Goal: Task Accomplishment & Management: Use online tool/utility

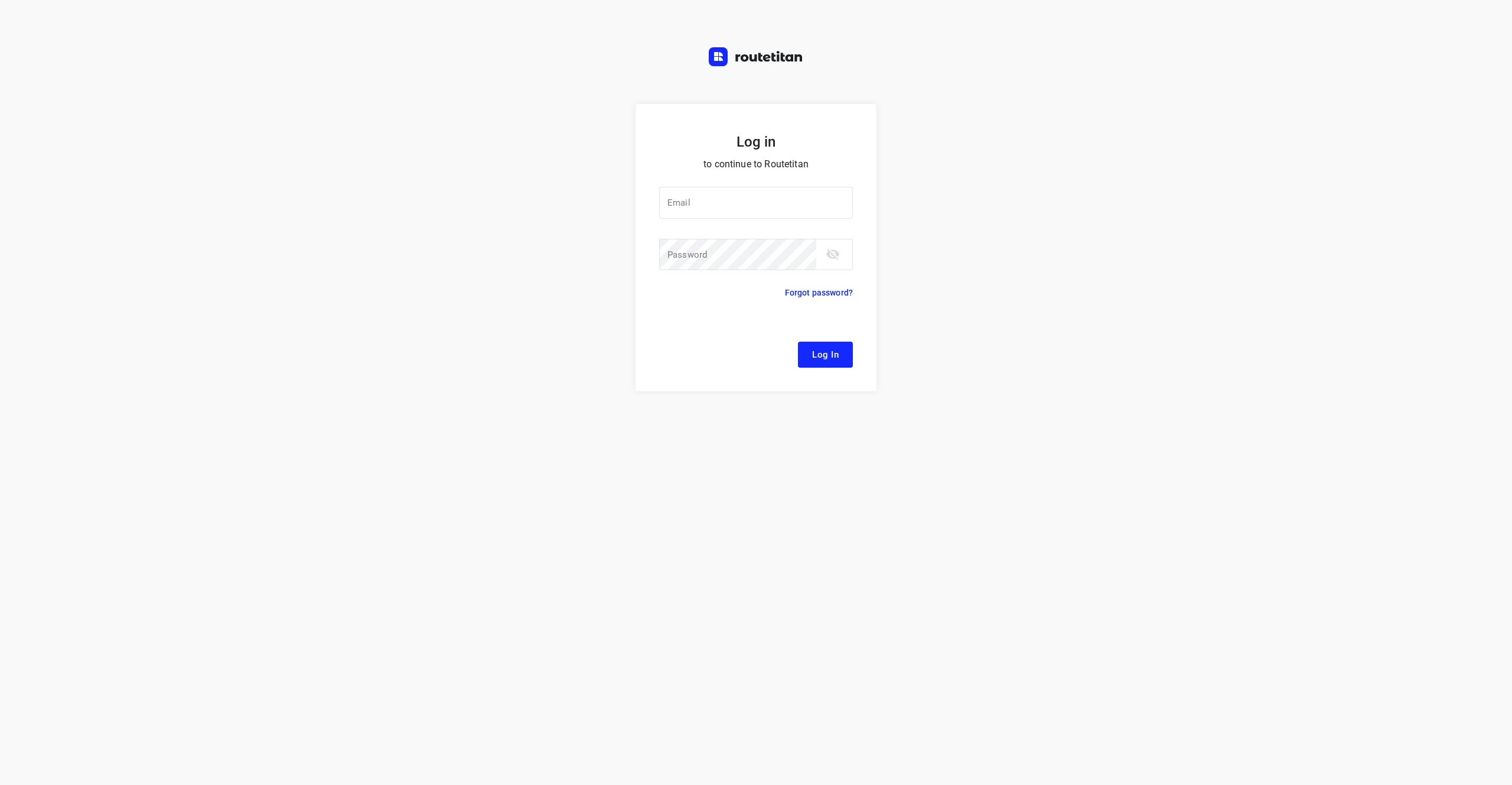
click at [390, 551] on div "Log in to continue to Routetitan Email Email ​ Password Password ​ Forgot passw…" at bounding box center [756, 444] width 1512 height 681
click at [750, 190] on input "email" at bounding box center [756, 202] width 193 height 32
click at [724, 203] on input "email" at bounding box center [756, 202] width 193 height 32
paste input "[EMAIL_ADDRESS][DOMAIN_NAME]"
type input "[EMAIL_ADDRESS][DOMAIN_NAME]"
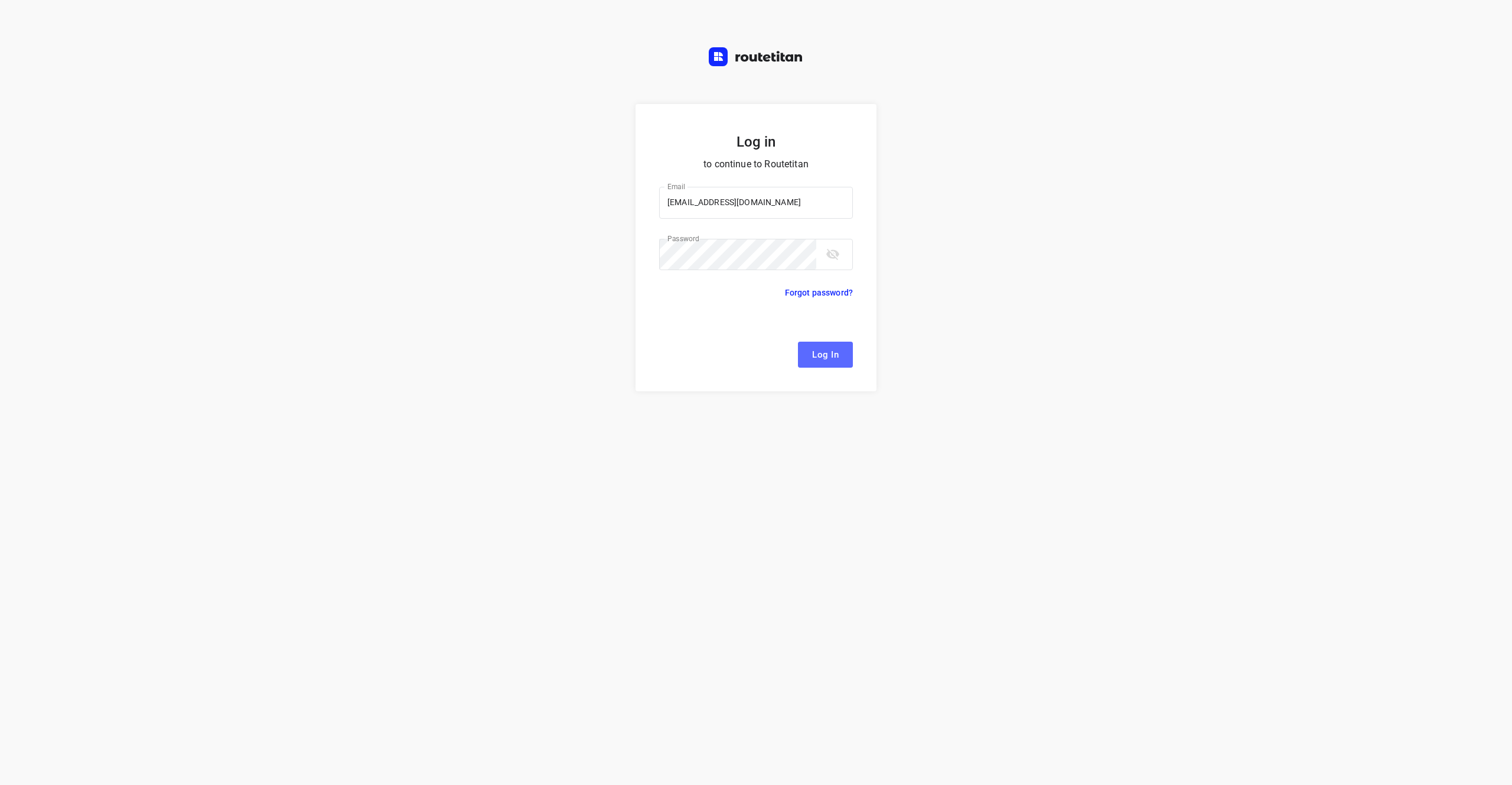
click at [834, 351] on span "Log In" at bounding box center [825, 354] width 26 height 15
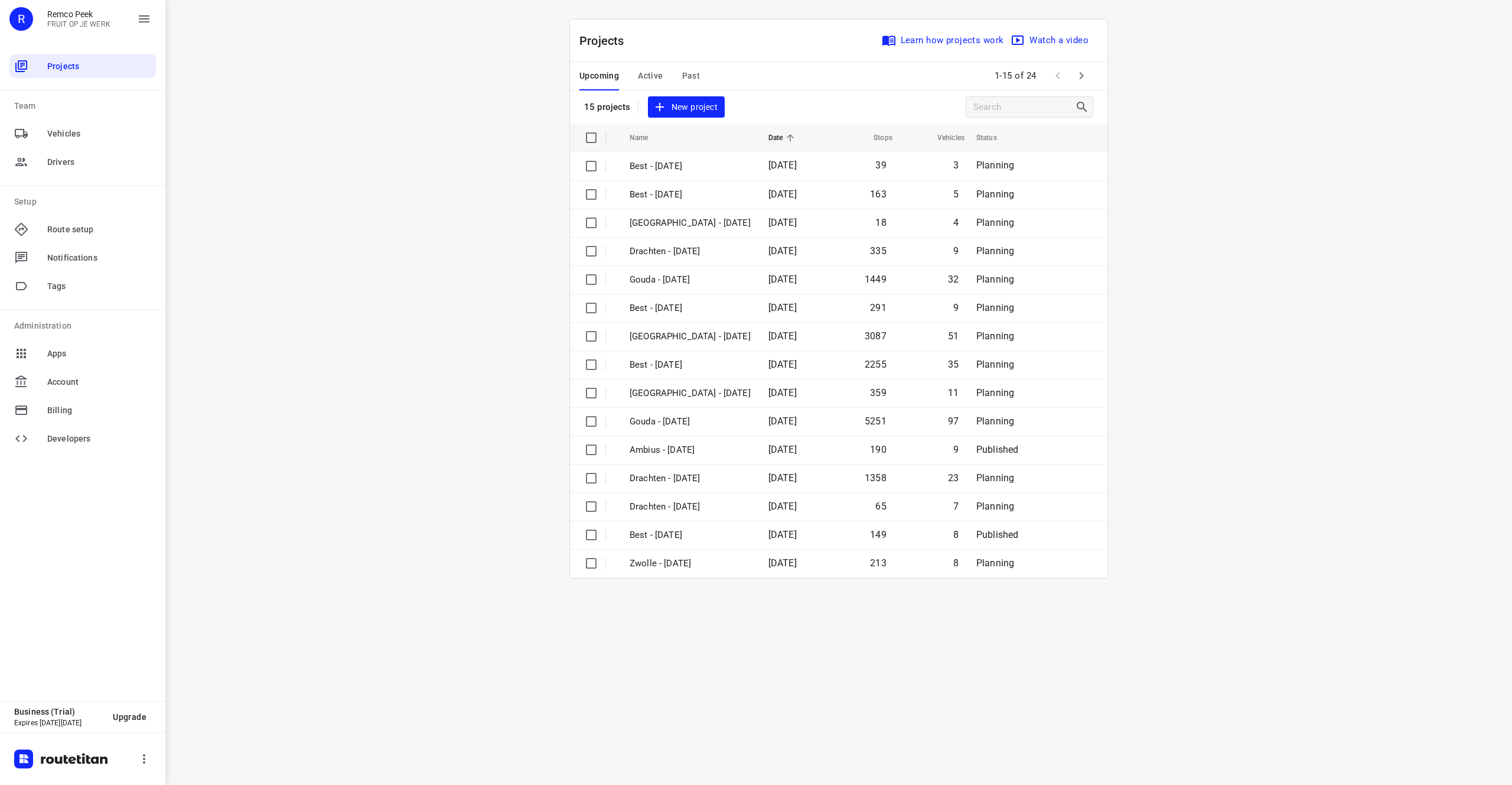
click at [104, 149] on span "Drivers" at bounding box center [82, 162] width 146 height 28
click at [103, 162] on span "Drivers" at bounding box center [99, 162] width 104 height 13
click at [73, 165] on span "Drivers" at bounding box center [99, 162] width 104 height 13
click at [60, 159] on span "Drivers" at bounding box center [99, 162] width 104 height 13
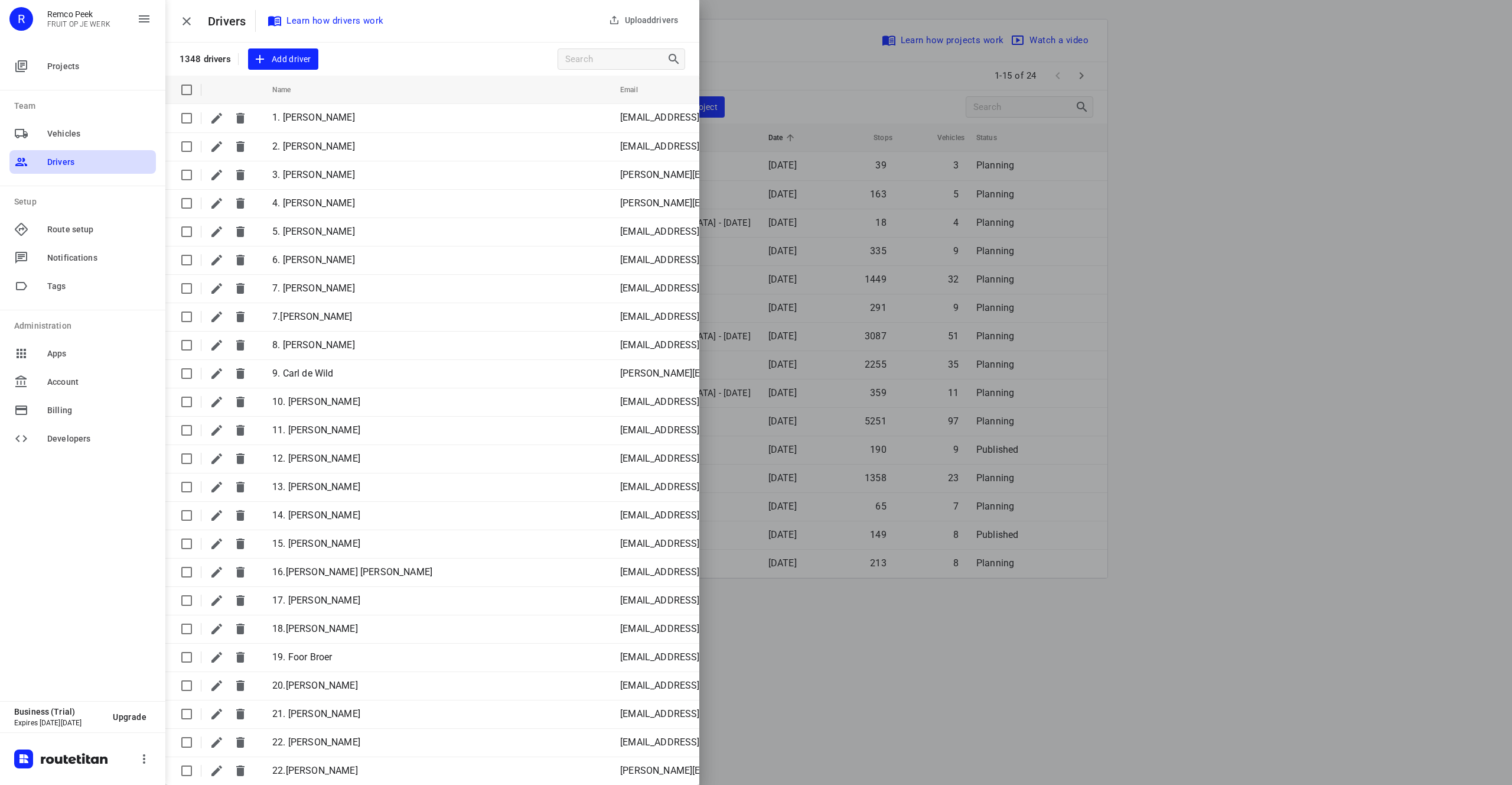
scroll to position [20629, 0]
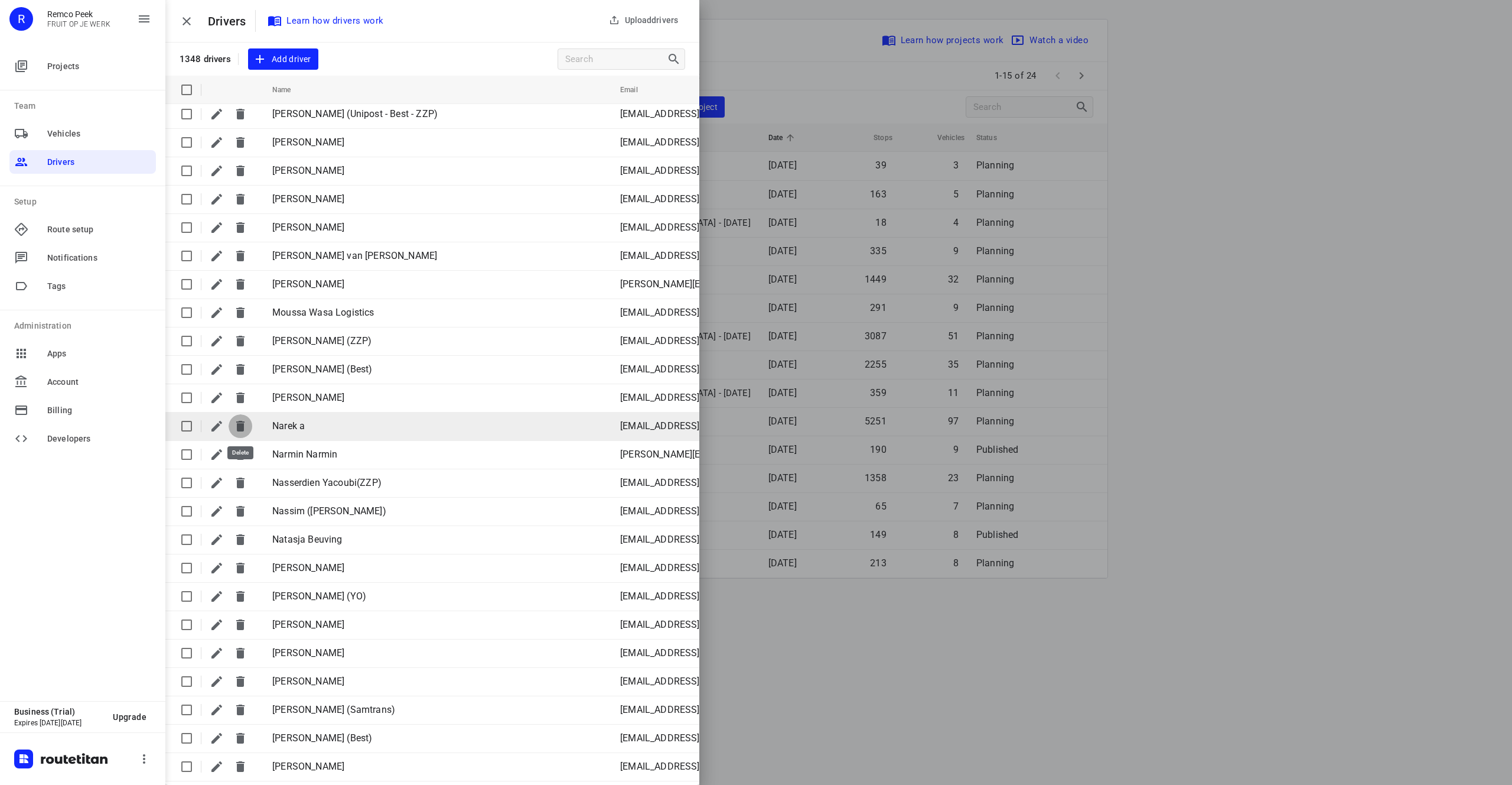
click at [243, 429] on icon "button" at bounding box center [240, 426] width 8 height 11
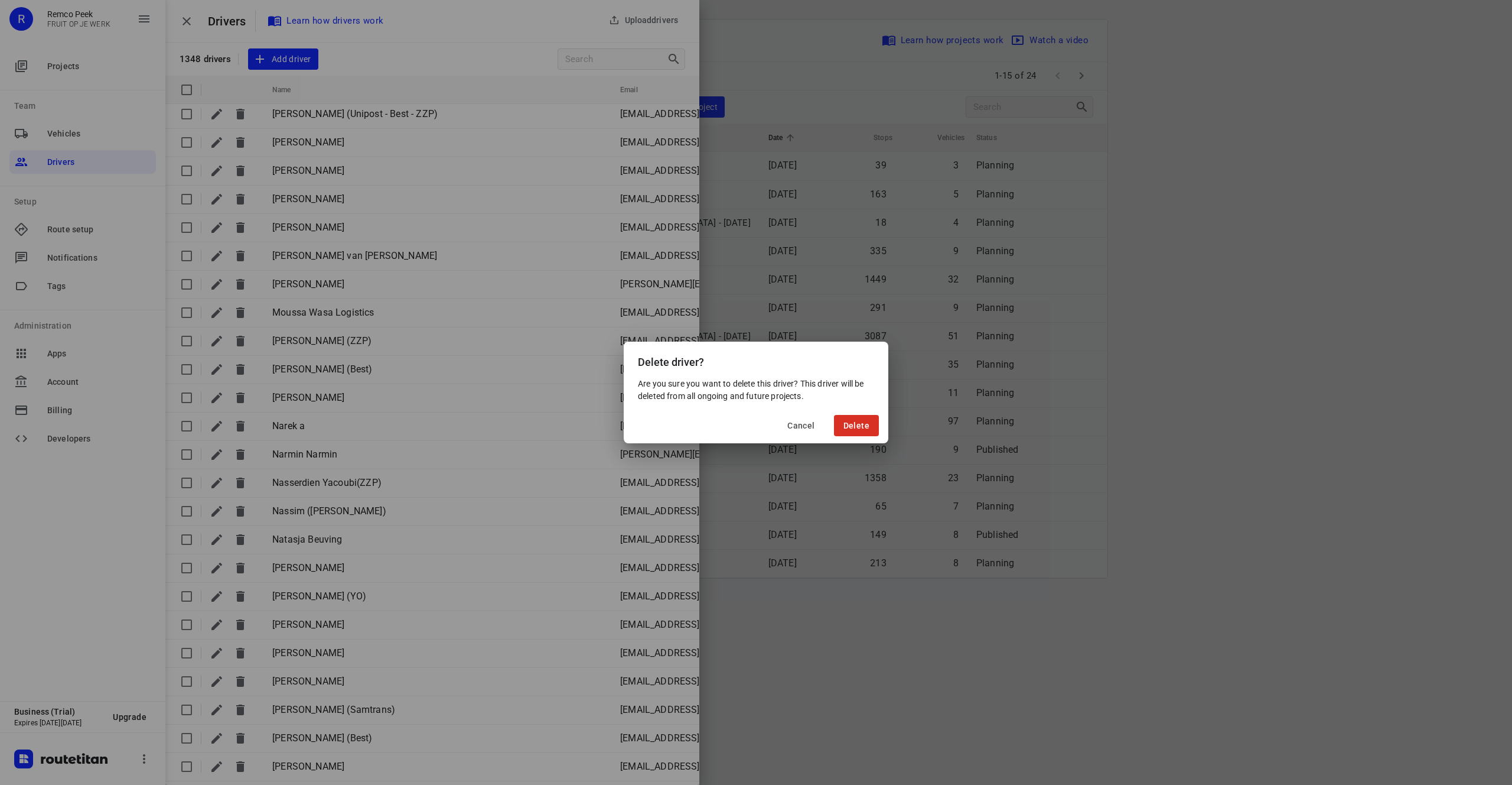
click at [803, 422] on span "Cancel" at bounding box center [801, 425] width 27 height 9
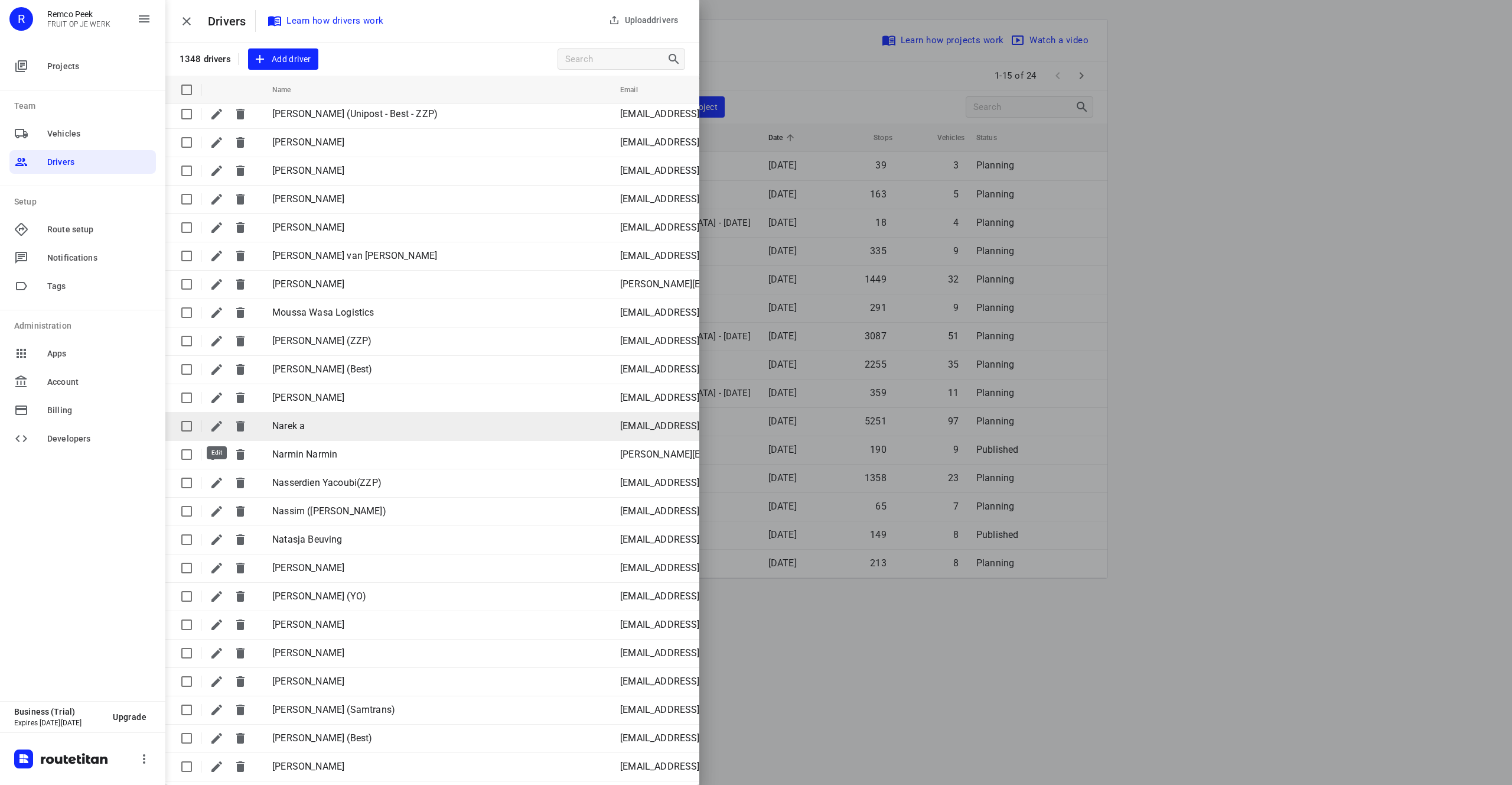
click at [215, 431] on icon "button" at bounding box center [217, 426] width 14 height 14
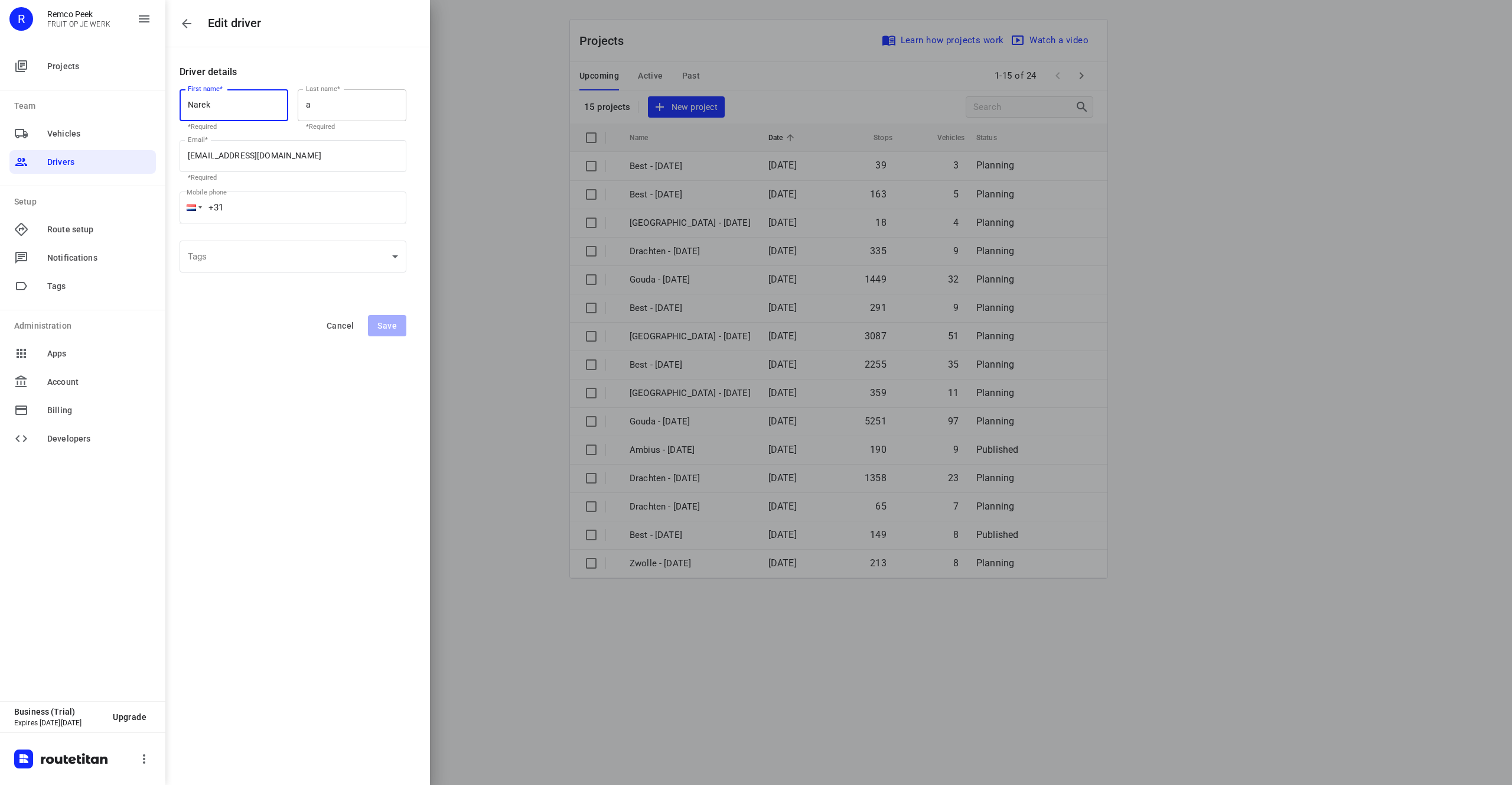
click at [338, 96] on input "a" at bounding box center [352, 105] width 109 height 32
type input "A"
drag, startPoint x: 207, startPoint y: 156, endPoint x: 135, endPoint y: 157, distance: 72.0
click at [135, 157] on body "Edit driver Driver details First name* Narek First name* *Required Last name* L…" at bounding box center [756, 392] width 1512 height 785
type input "[EMAIL_ADDRESS][DOMAIN_NAME]"
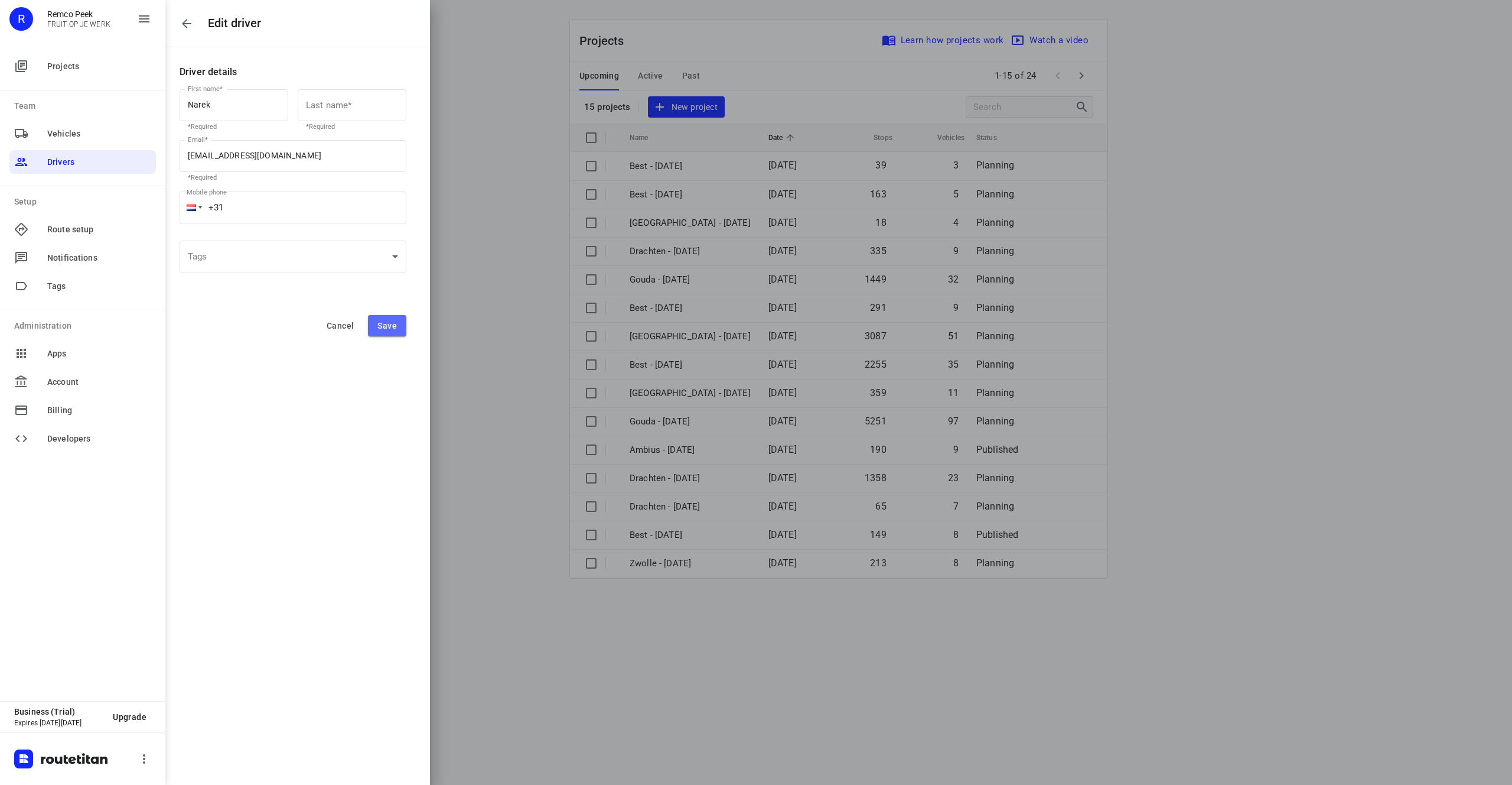
click at [386, 323] on span "Save" at bounding box center [387, 326] width 19 height 9
click at [347, 116] on input "text" at bounding box center [352, 105] width 109 height 32
type input "A"
click at [393, 324] on span "Save" at bounding box center [387, 326] width 19 height 9
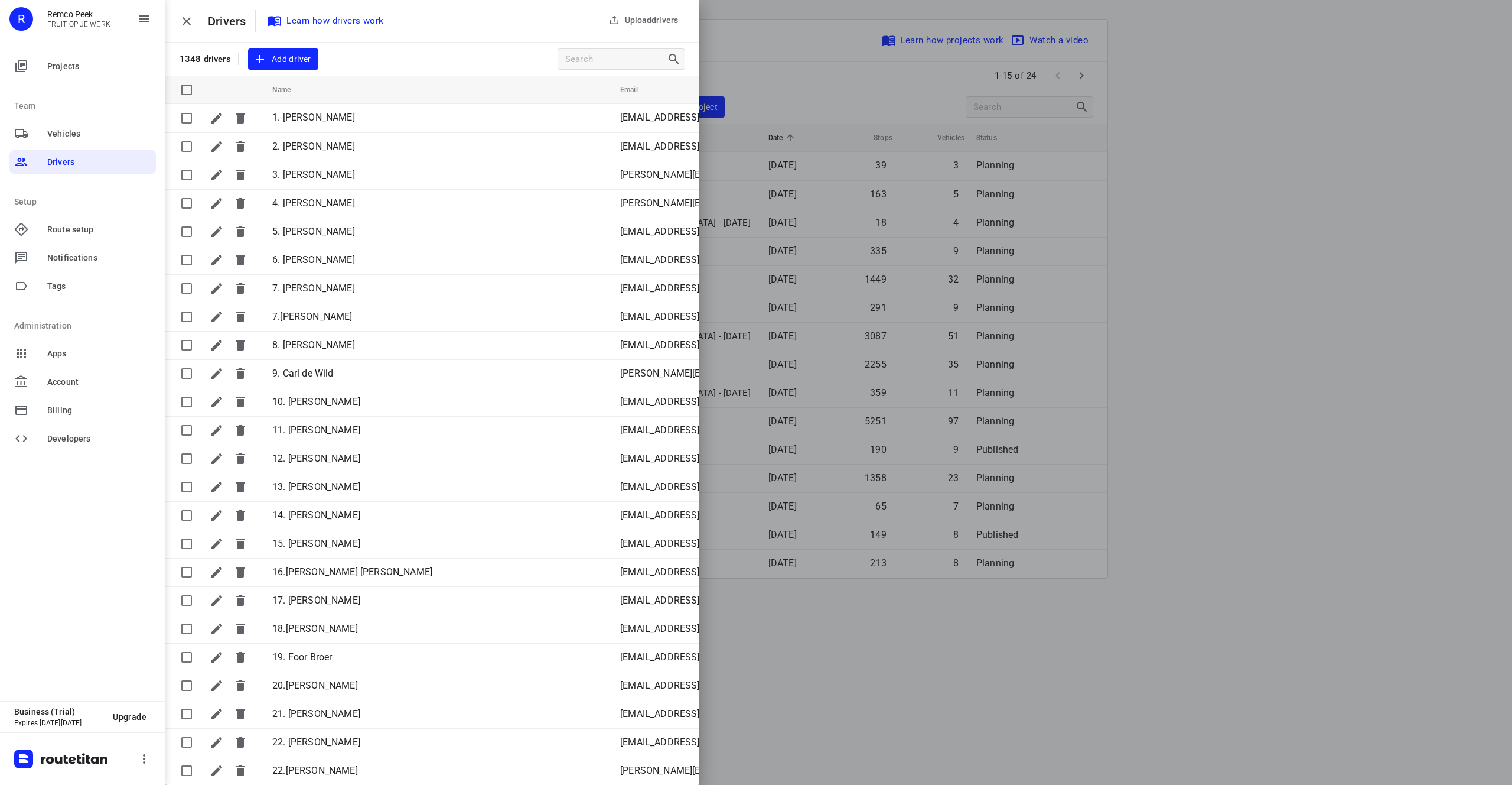
click at [1214, 342] on div at bounding box center [756, 392] width 1512 height 785
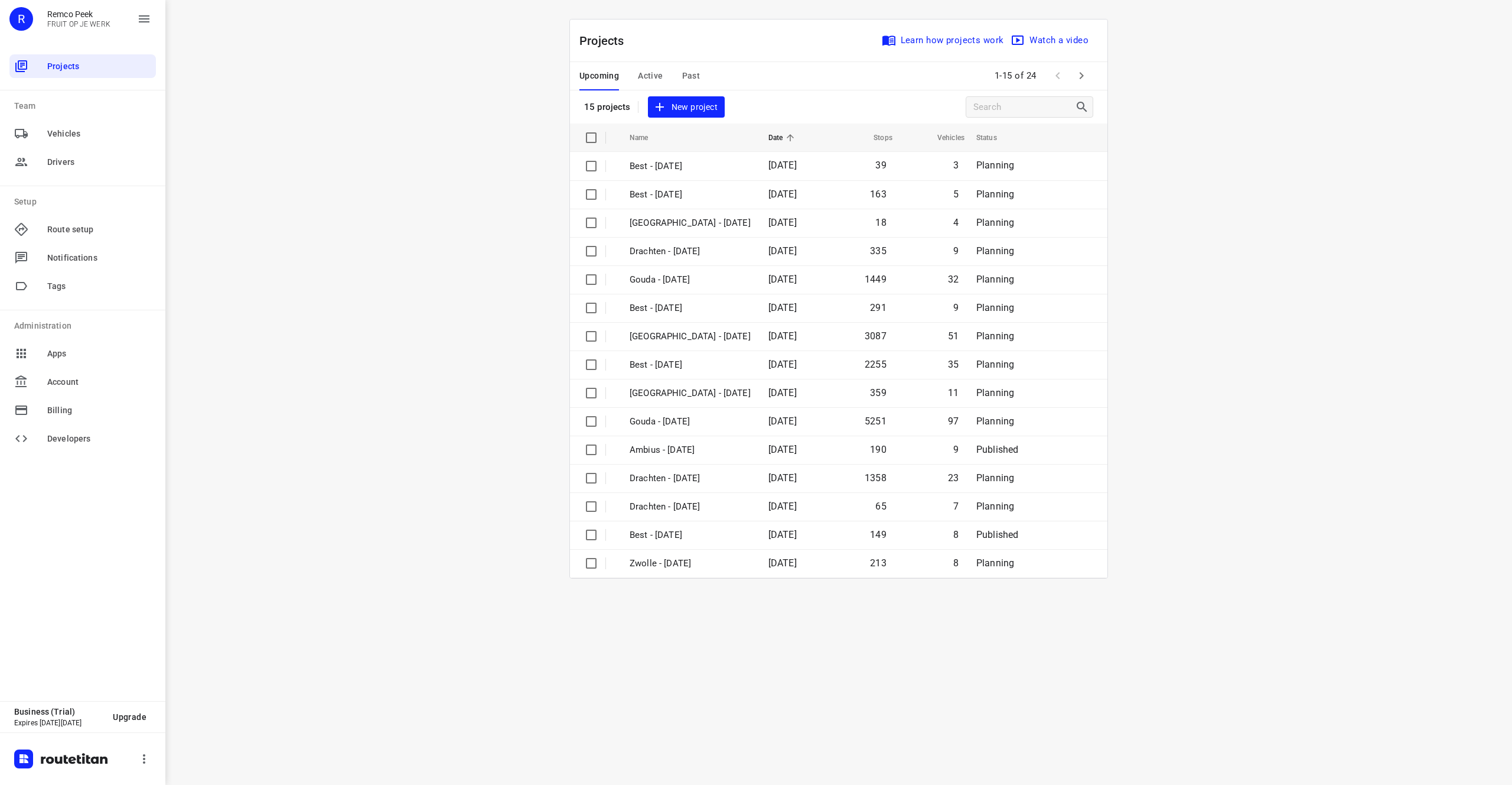
click at [693, 102] on span "New project" at bounding box center [687, 107] width 63 height 15
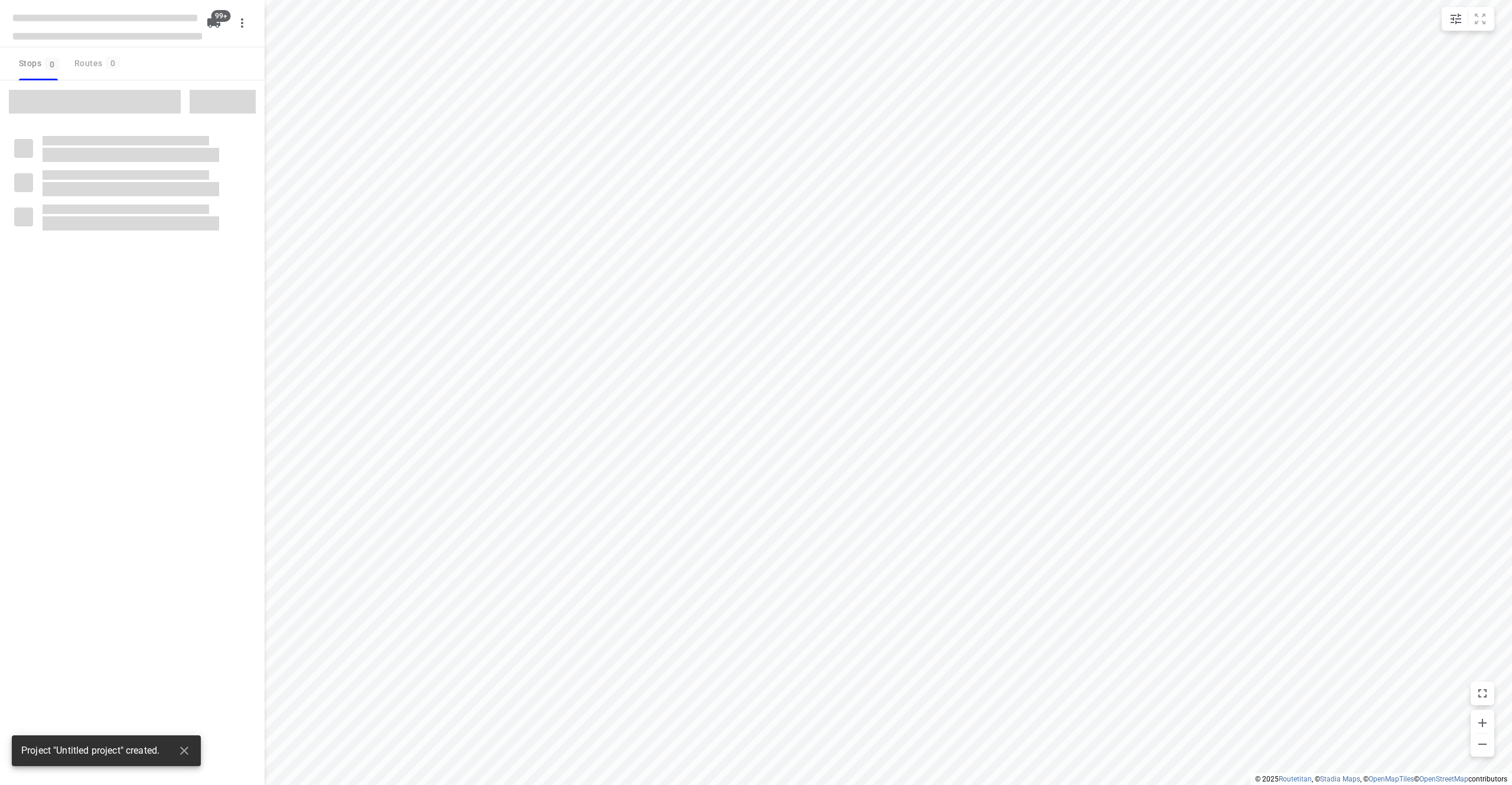
checkbox input "true"
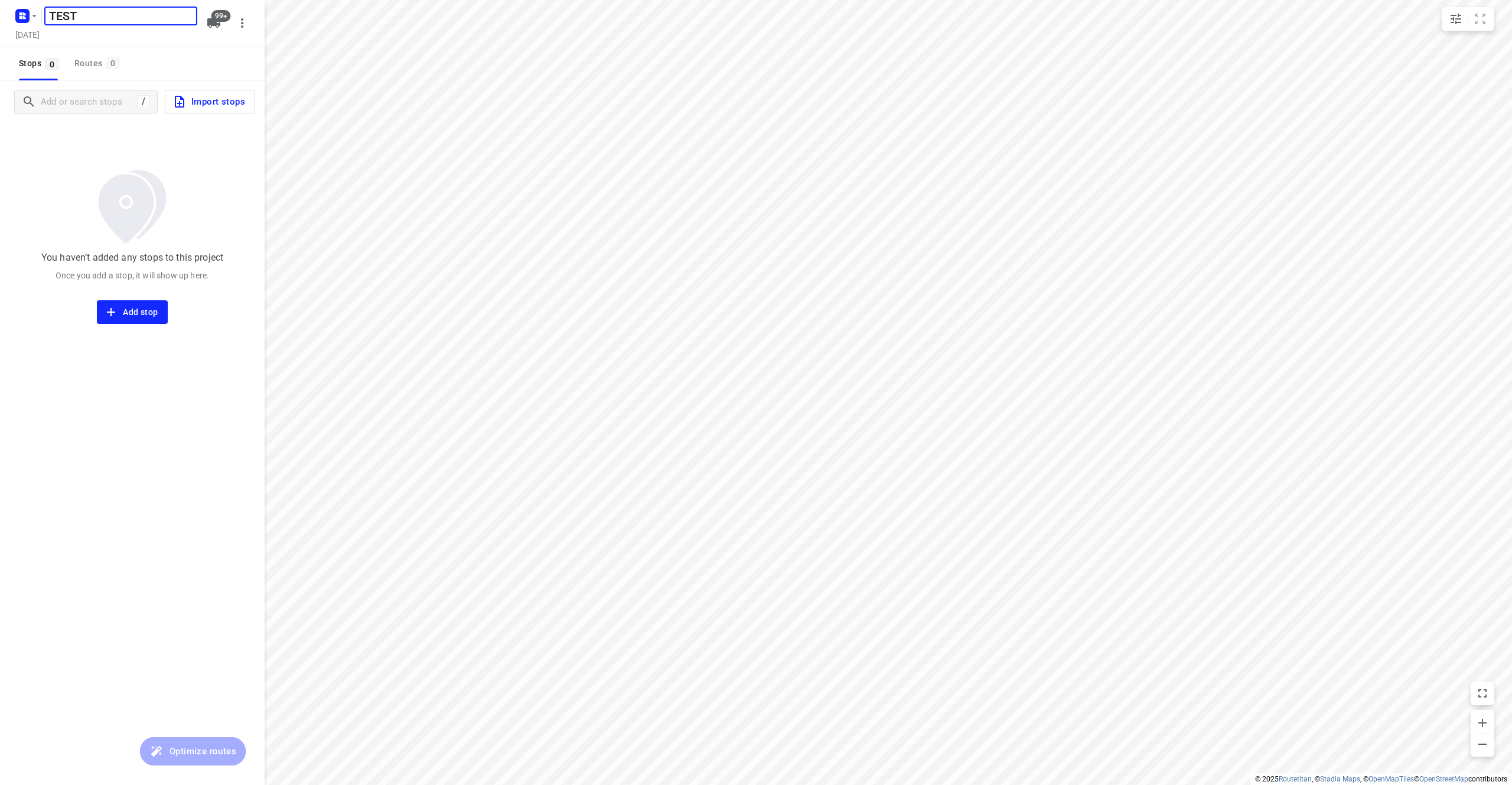
type input "TEST"
click at [198, 149] on div "You haven’t added any stops to this project Once you add a stop, it will show u…" at bounding box center [132, 224] width 264 height 201
click at [203, 94] on span "Import stops" at bounding box center [209, 102] width 73 height 15
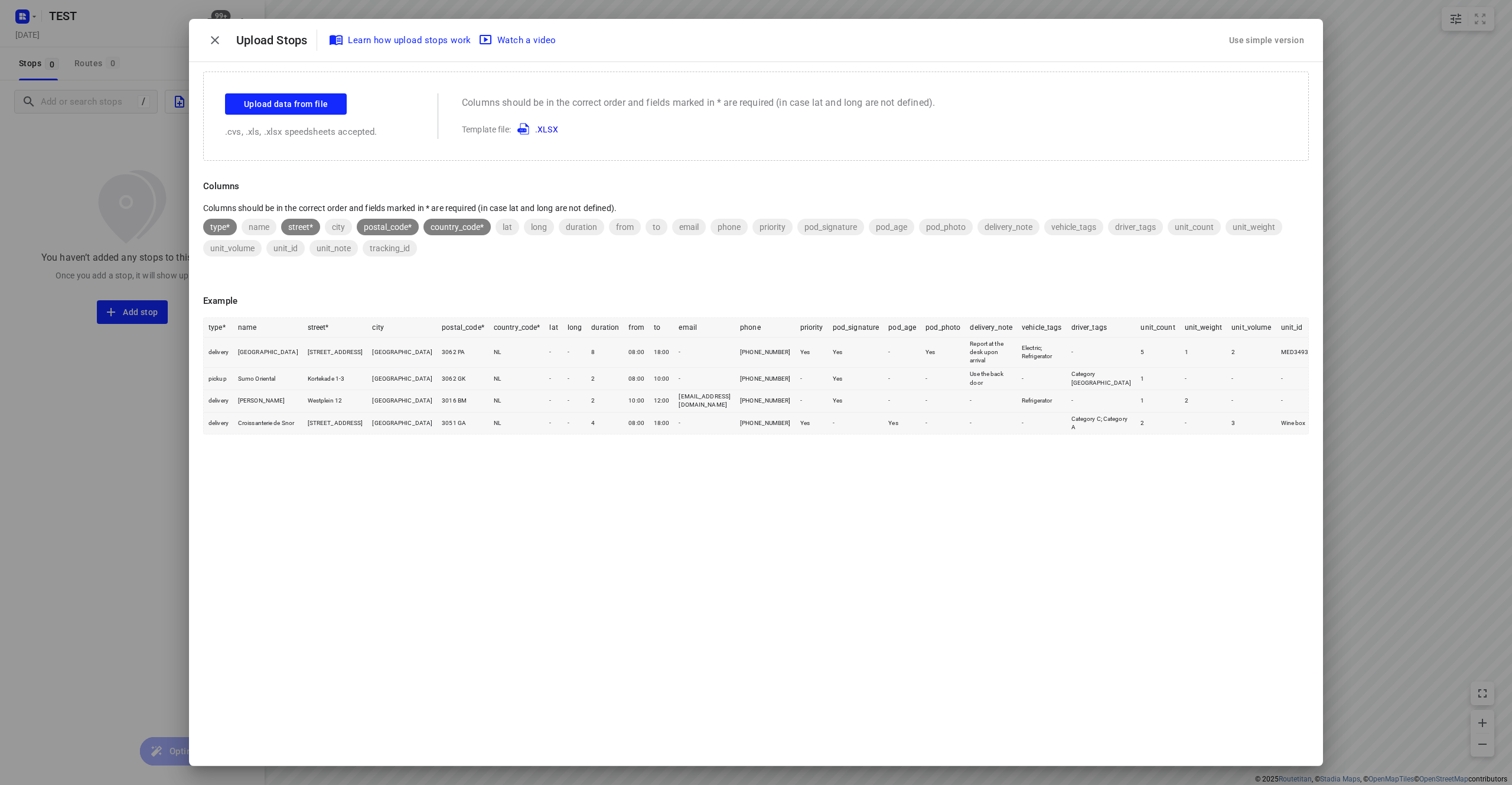
click at [546, 130] on link ".XLSX" at bounding box center [535, 129] width 45 height 9
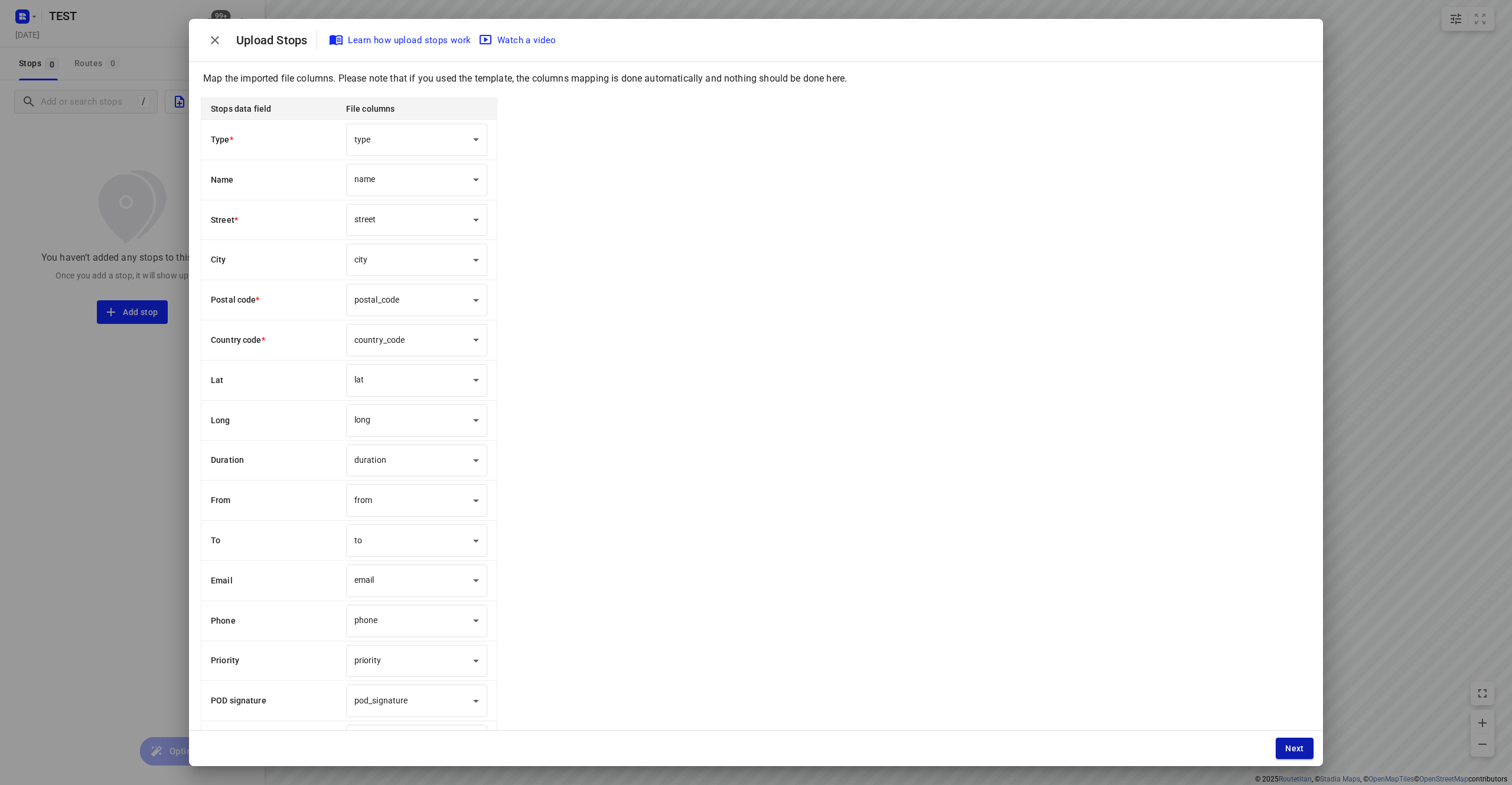
click at [1280, 754] on button "Next" at bounding box center [1295, 749] width 38 height 21
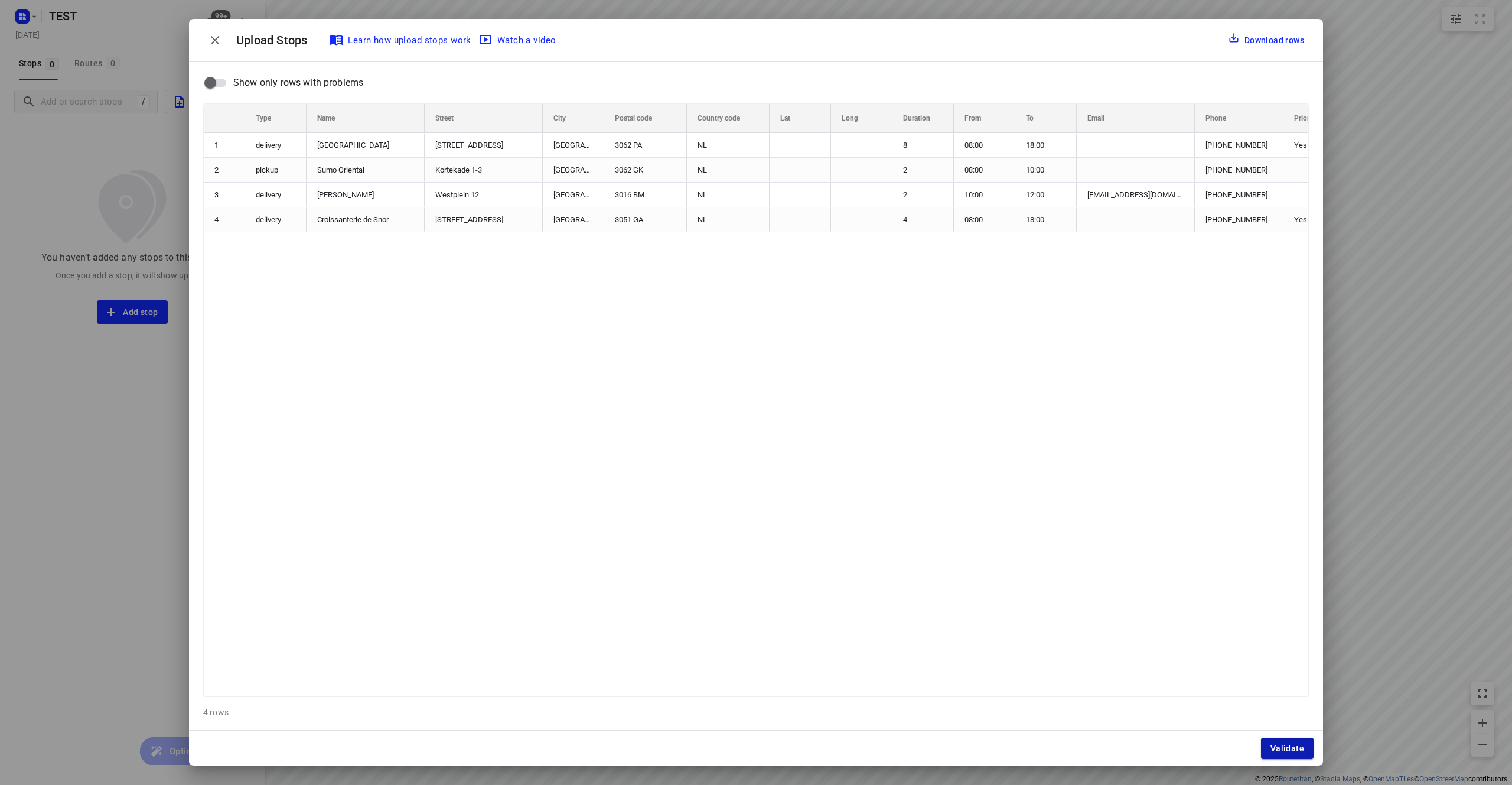
click at [1280, 755] on button "Validate" at bounding box center [1288, 749] width 53 height 21
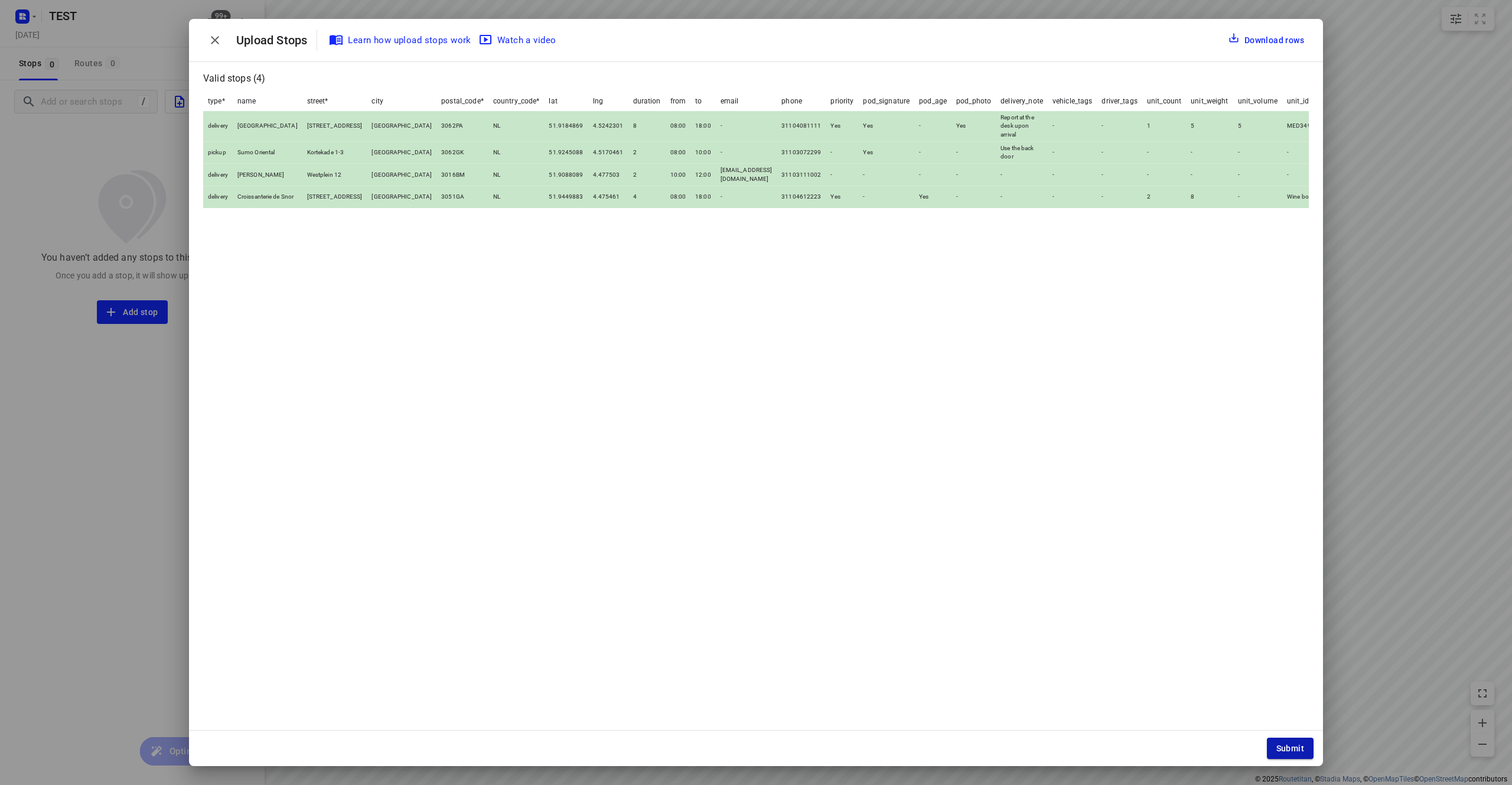
click at [1298, 749] on span "Submit" at bounding box center [1290, 748] width 28 height 9
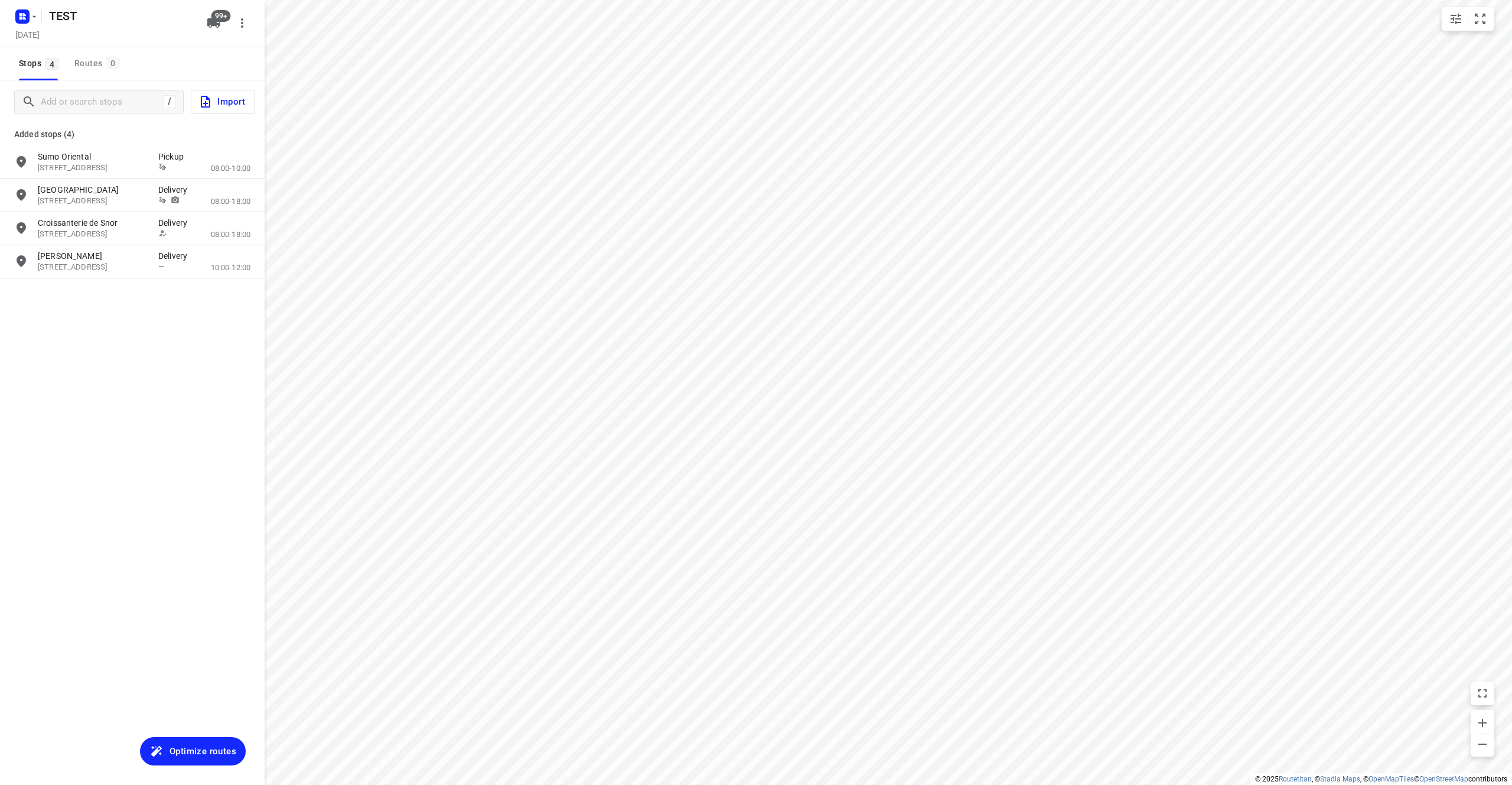
click at [215, 752] on span "Optimize routes" at bounding box center [203, 751] width 67 height 15
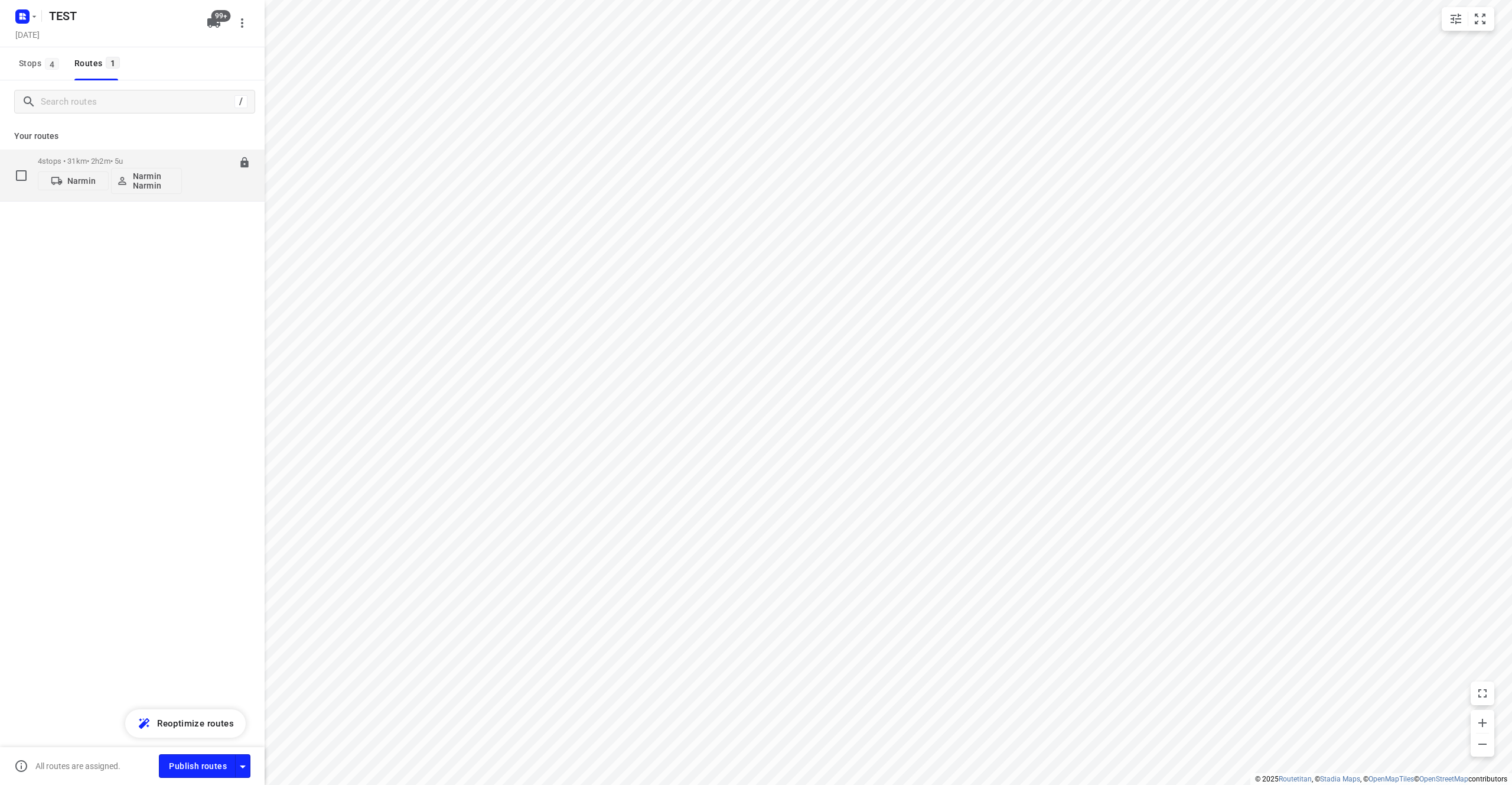
click at [125, 180] on icon "button" at bounding box center [122, 180] width 12 height 12
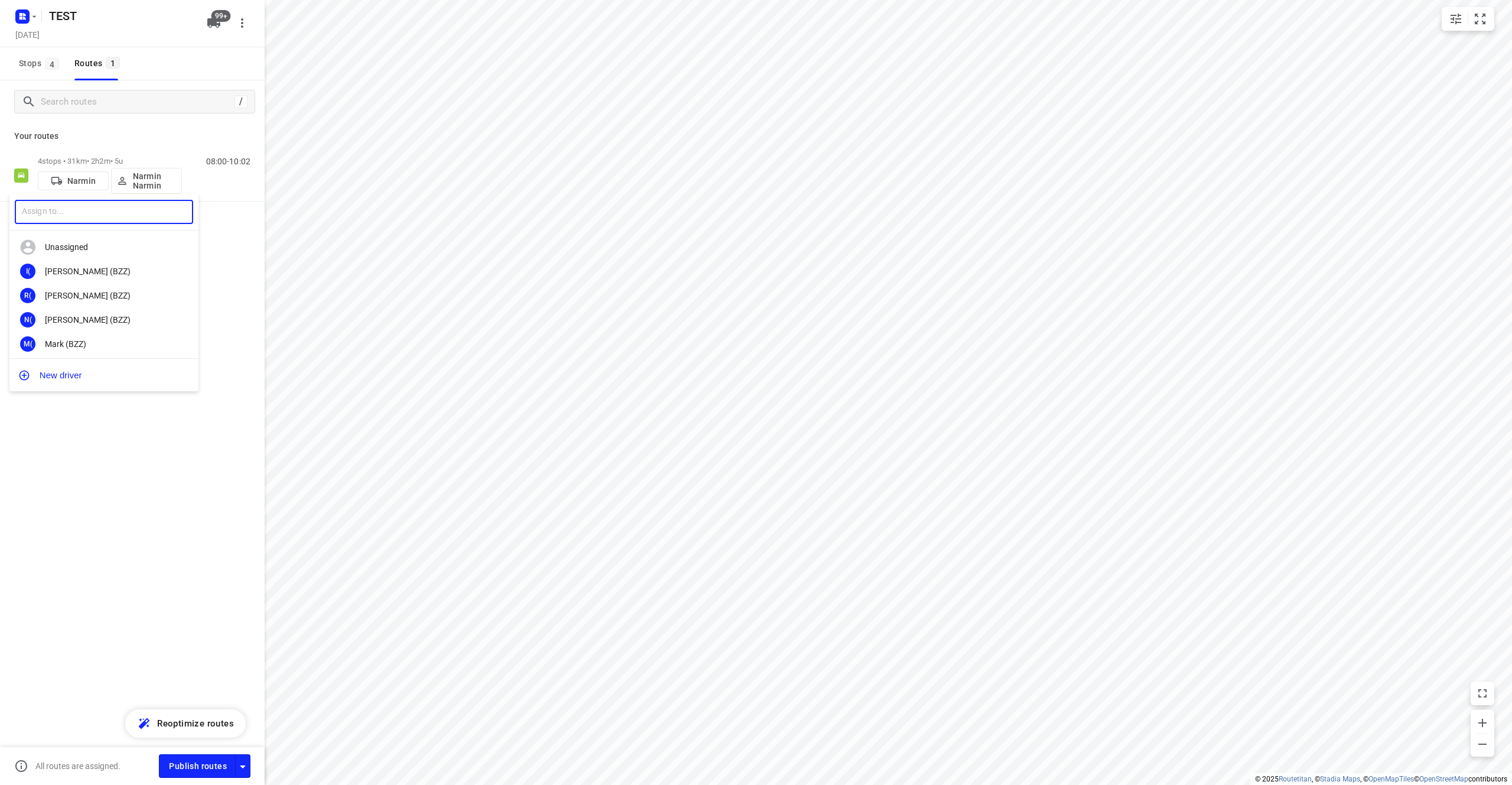
click at [132, 214] on input "text" at bounding box center [104, 212] width 178 height 25
type input "Narek"
click at [74, 275] on div "Narek A" at bounding box center [106, 271] width 124 height 9
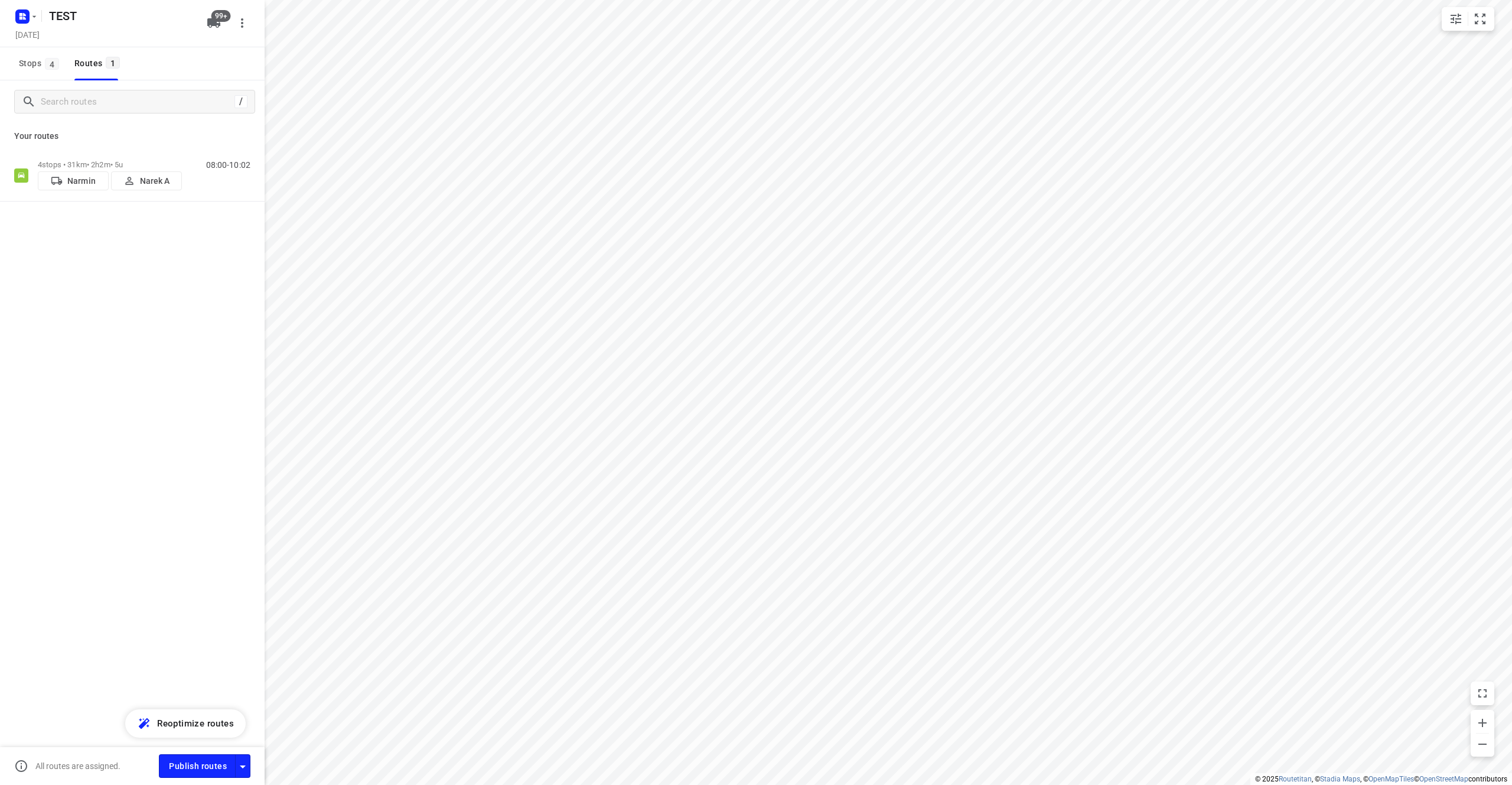
click at [153, 375] on div "/ Your routes 4 stops • 31km • 2h2m • 5u Narmin Narek A 08:00-10:02" at bounding box center [132, 449] width 264 height 738
click at [90, 184] on p "Narmin" at bounding box center [81, 180] width 28 height 9
click at [246, 243] on div at bounding box center [756, 392] width 1512 height 785
click at [222, 19] on span "99+" at bounding box center [221, 16] width 19 height 12
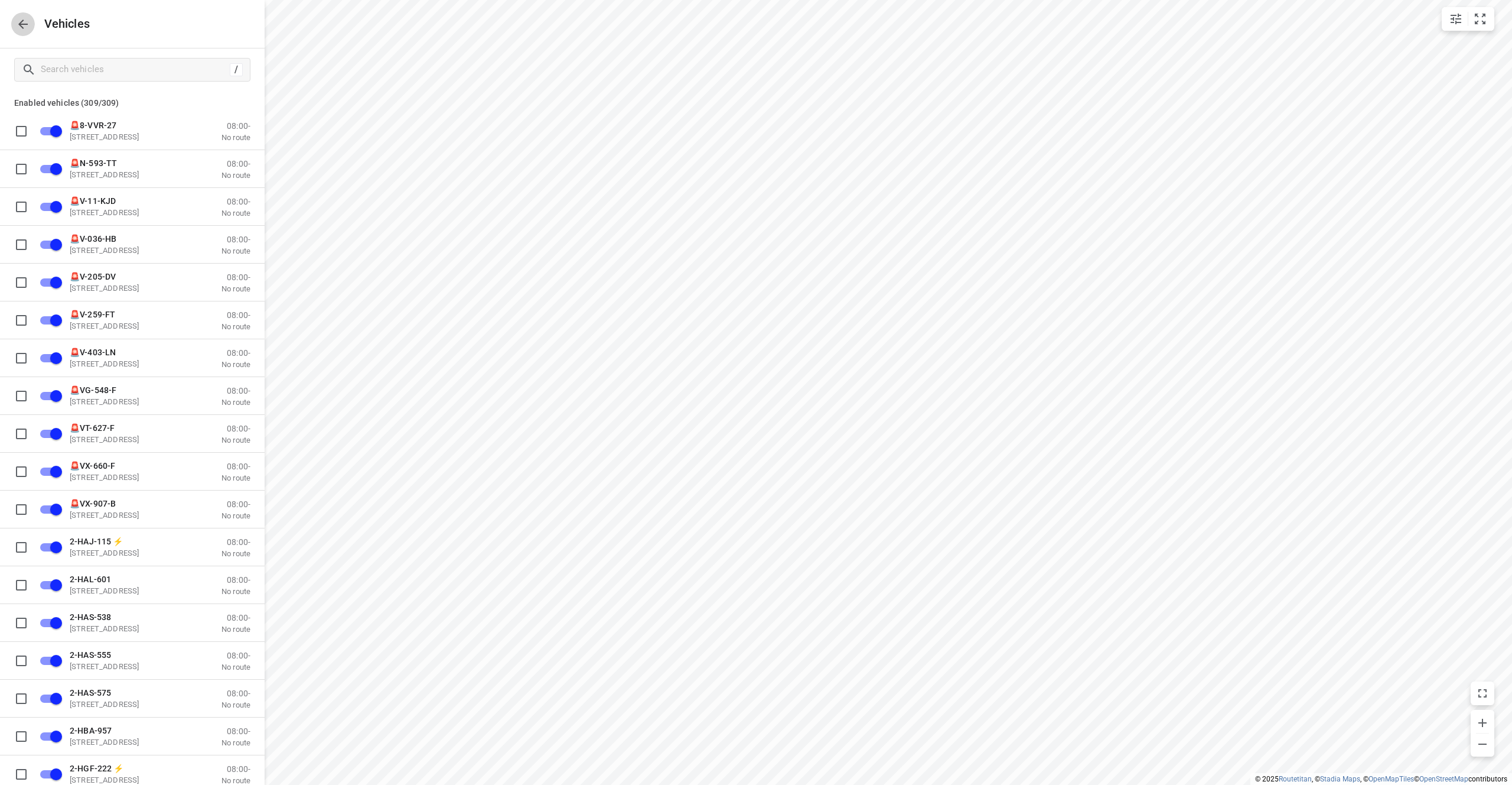
click at [13, 26] on button "button" at bounding box center [23, 25] width 24 height 24
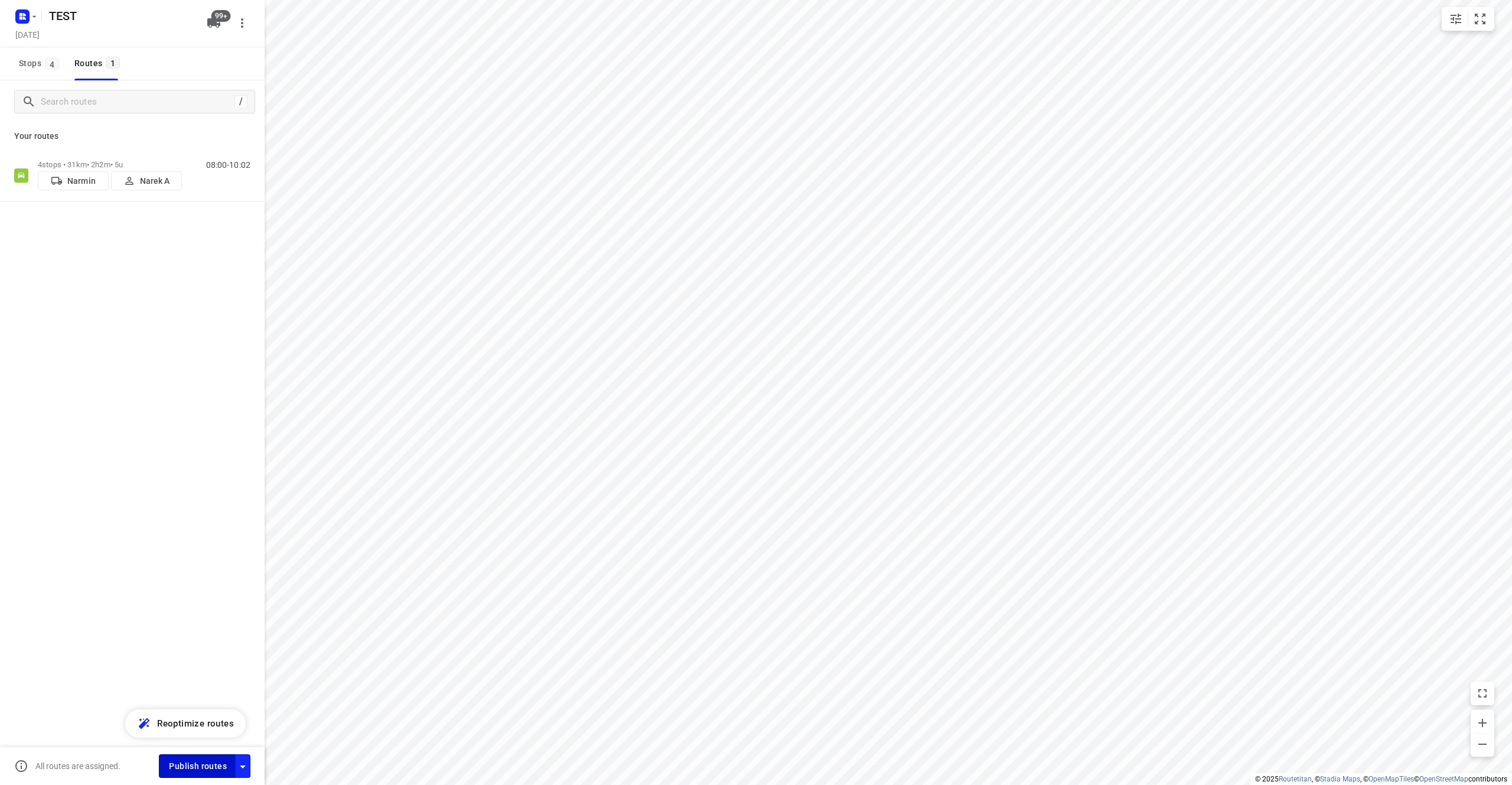
click at [207, 768] on span "Publish routes" at bounding box center [198, 766] width 58 height 15
